Goal: Navigation & Orientation: Find specific page/section

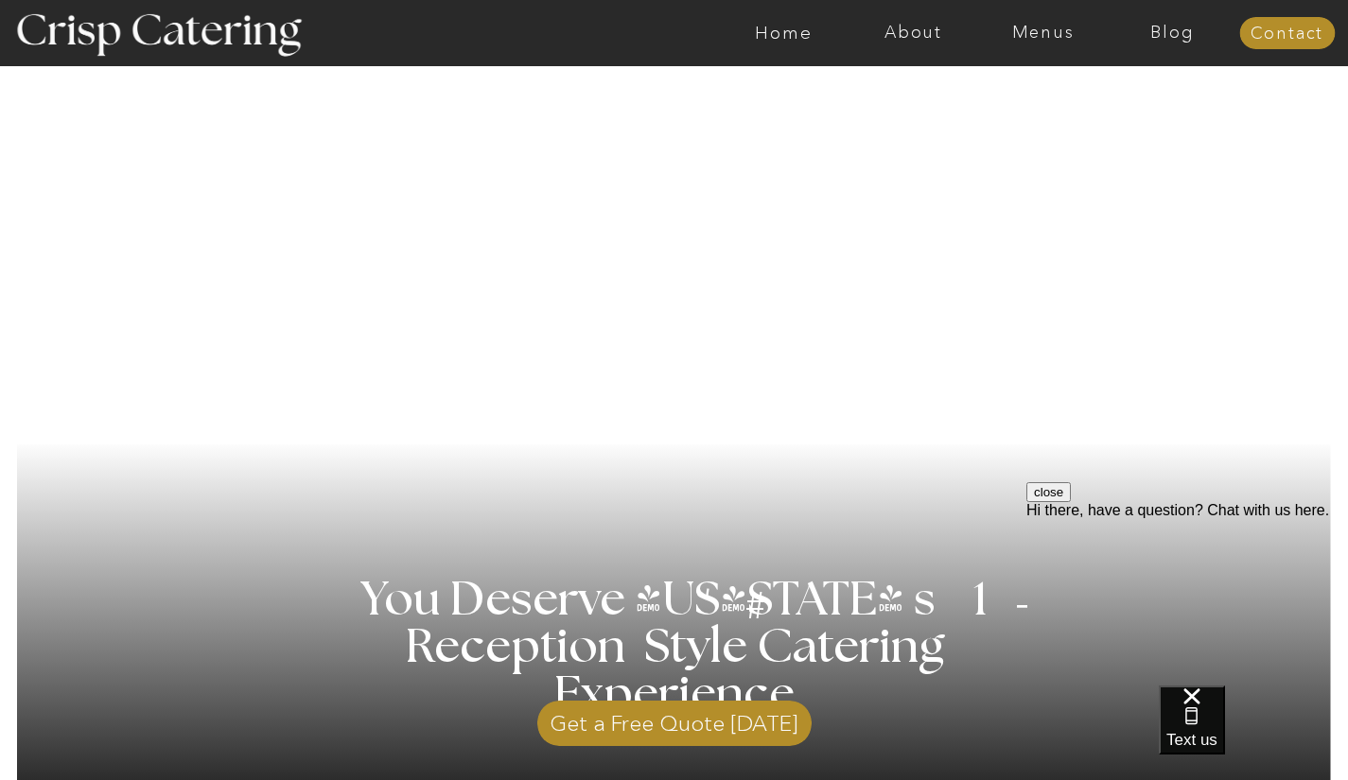
click at [1044, 35] on nav "Menus" at bounding box center [1043, 33] width 130 height 19
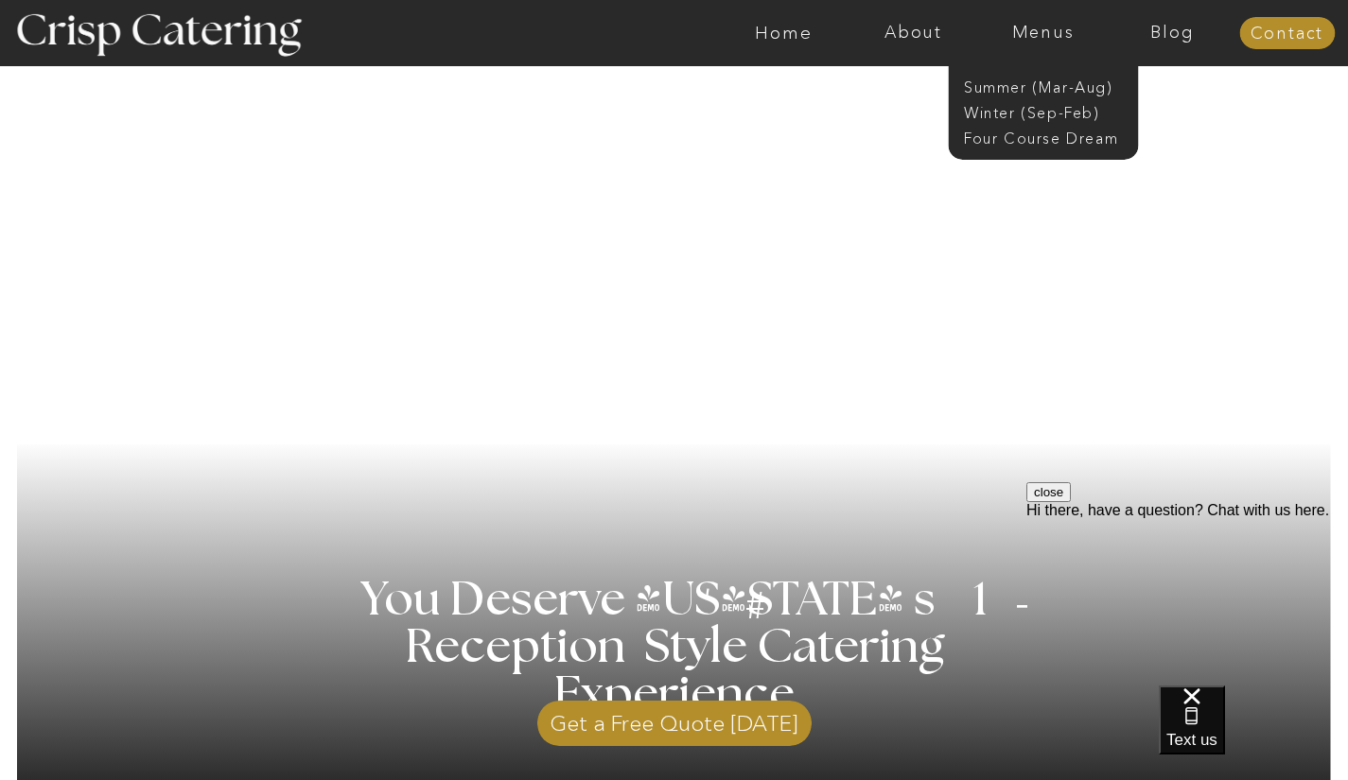
click at [1038, 87] on nav "Summer (Mar-Aug)" at bounding box center [1048, 86] width 169 height 18
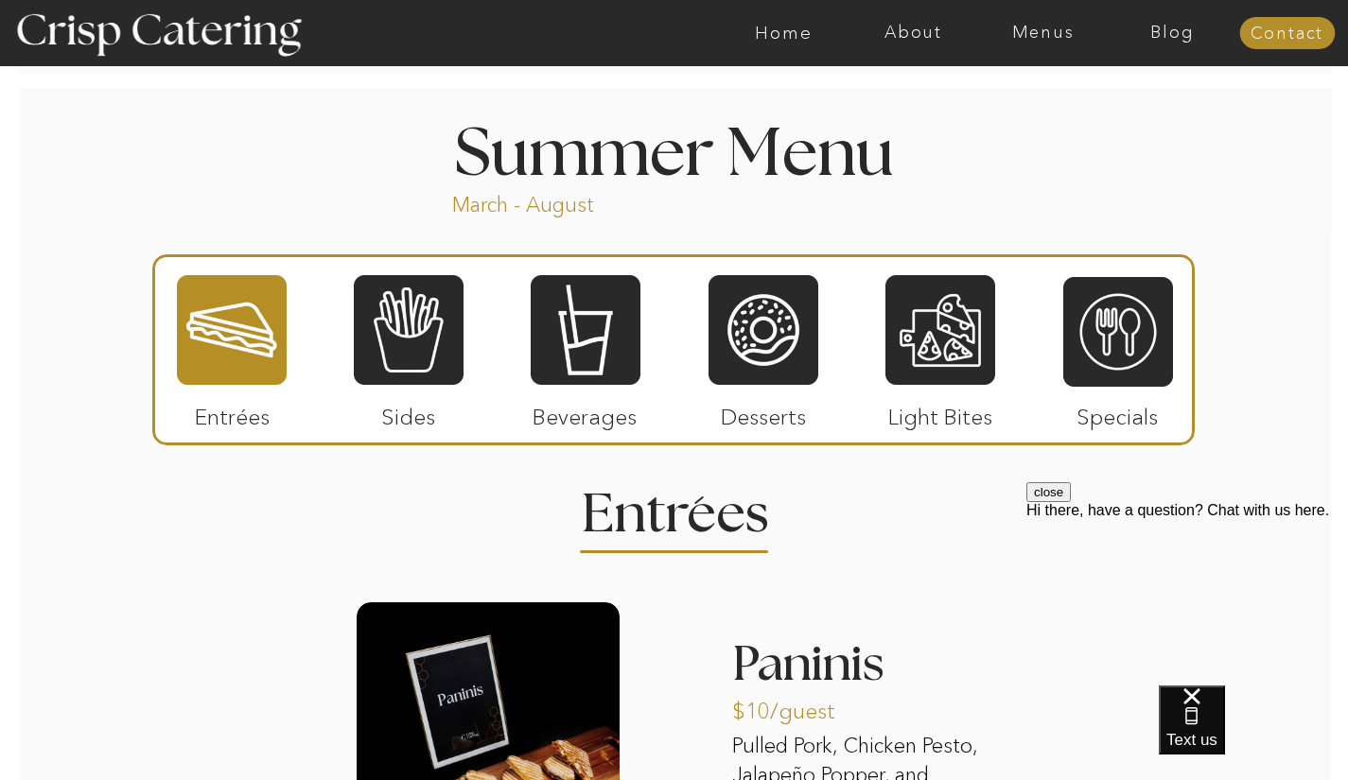
scroll to position [1532, 0]
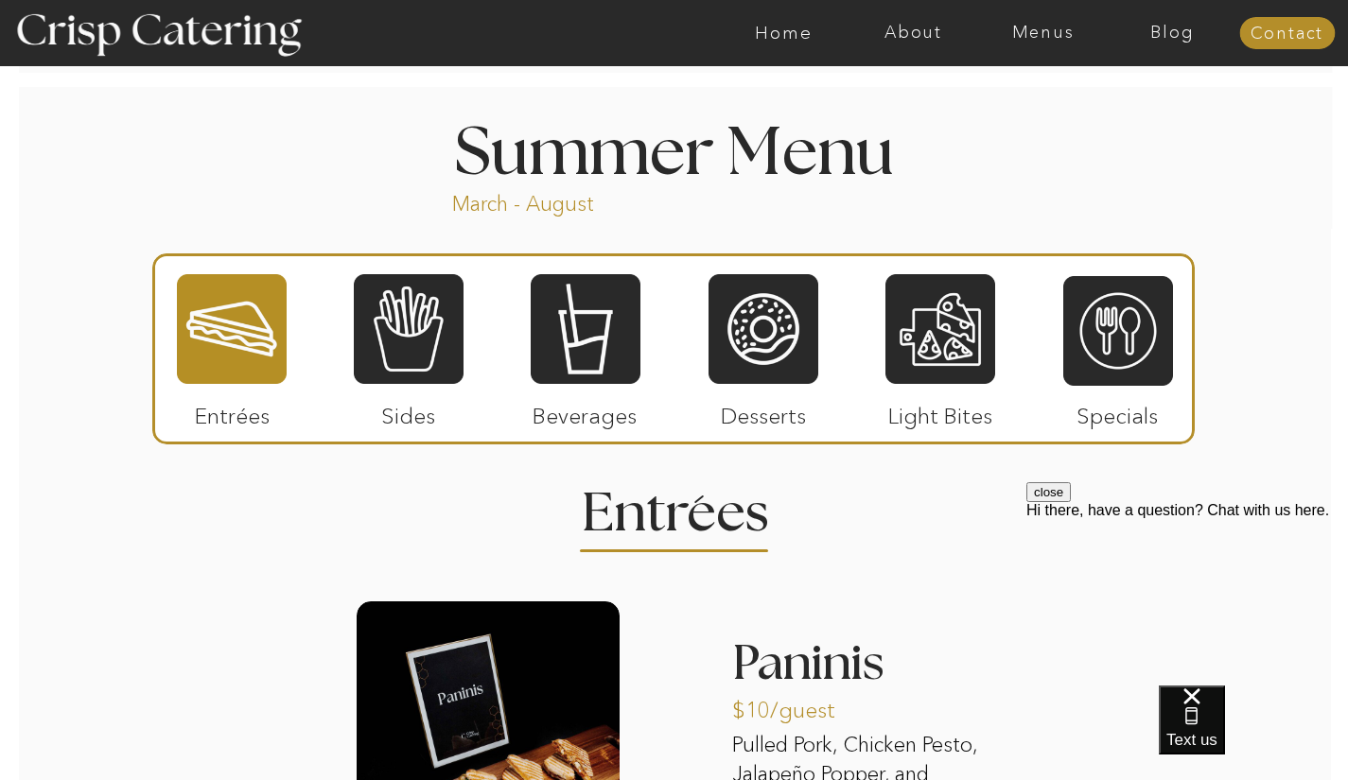
click at [598, 354] on div at bounding box center [586, 329] width 110 height 114
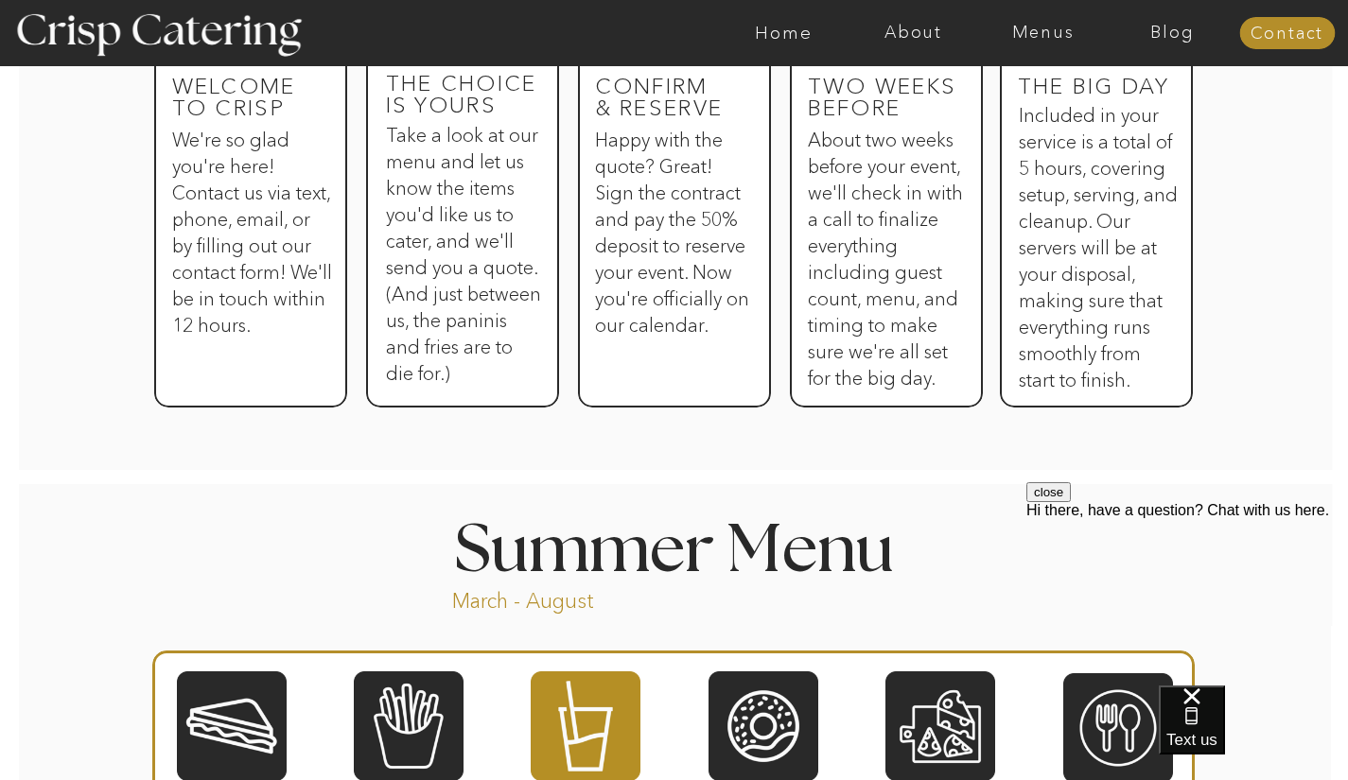
scroll to position [1134, 0]
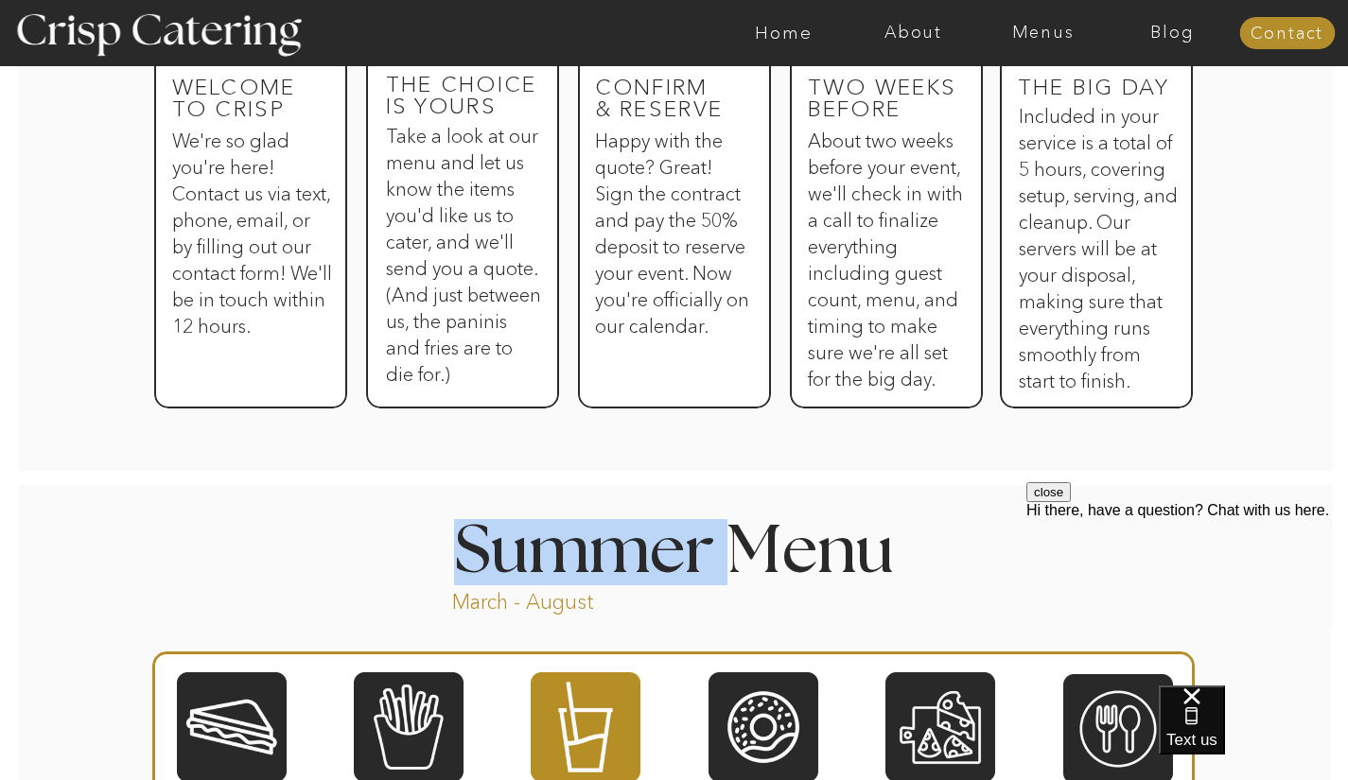
drag, startPoint x: 731, startPoint y: 614, endPoint x: 752, endPoint y: 568, distance: 49.9
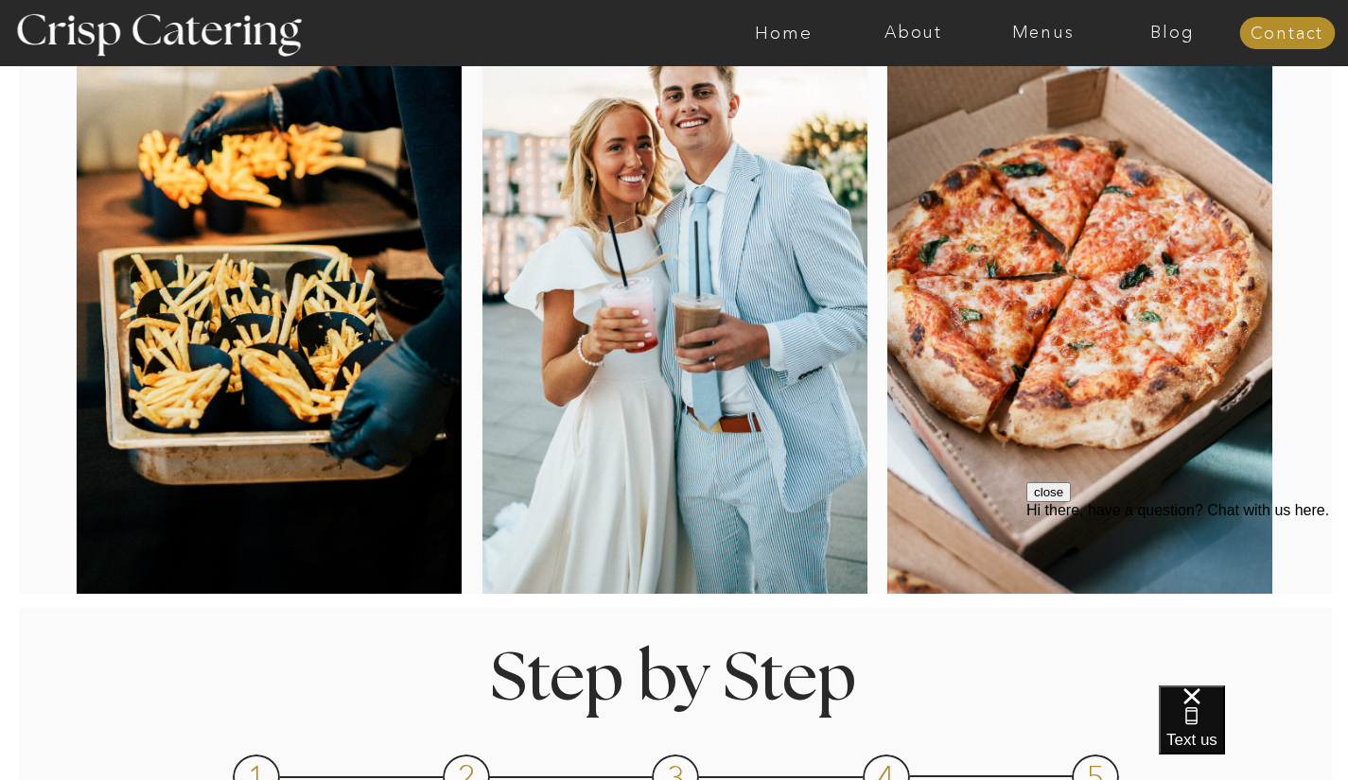
scroll to position [271, 0]
